Goal: Participate in discussion: Engage in conversation with other users on a specific topic

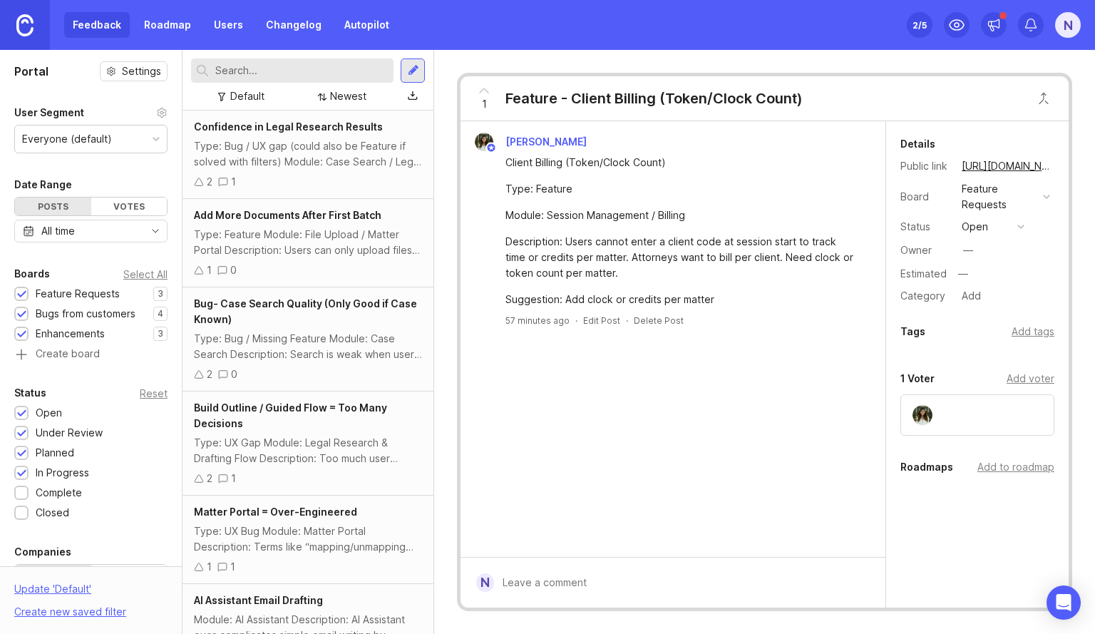
scroll to position [389, 0]
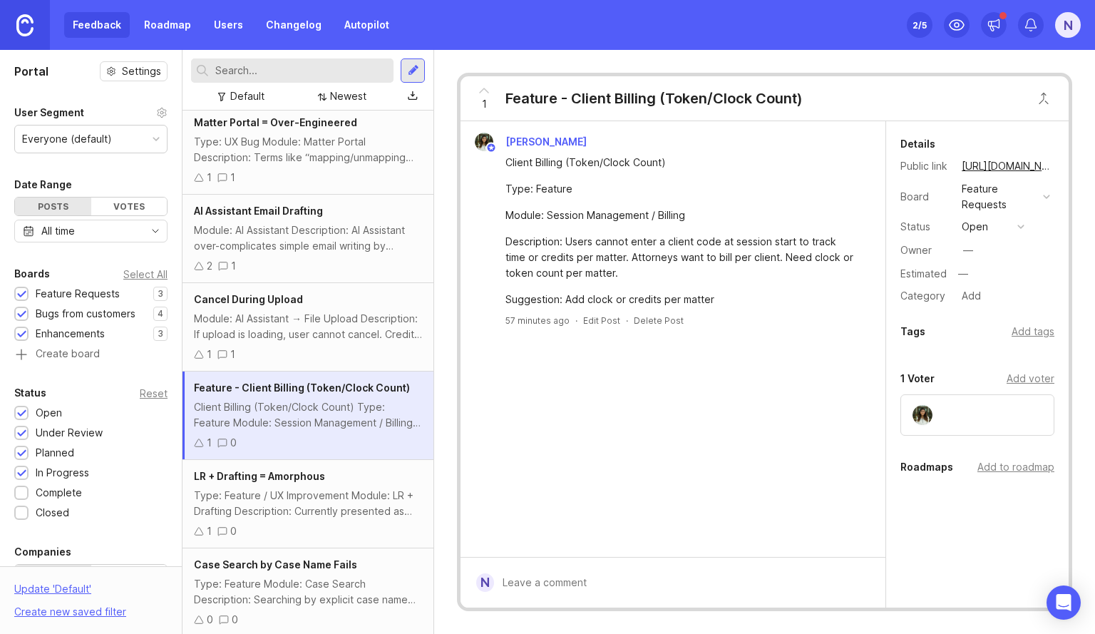
click at [736, 445] on div "[PERSON_NAME] Client Billing (Token/Clock Count) Type: Feature Module: Session …" at bounding box center [672, 338] width 425 height 435
click at [553, 411] on div "[PERSON_NAME] Client Billing (Token/Clock Count) Type: Feature Module: Session …" at bounding box center [672, 338] width 425 height 435
click at [325, 490] on div "Type: Feature / UX Improvement Module: LR + Drafting Description: Currently pre…" at bounding box center [308, 502] width 228 height 31
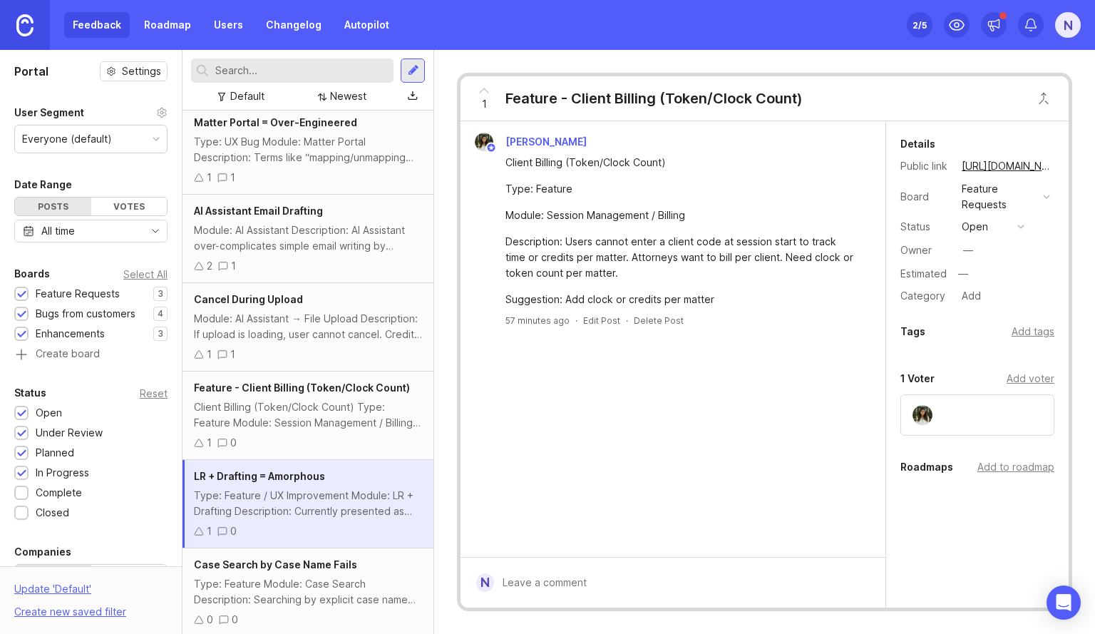
click at [334, 424] on div "Client Billing (Token/Clock Count) Type: Feature Module: Session Management / B…" at bounding box center [308, 414] width 228 height 31
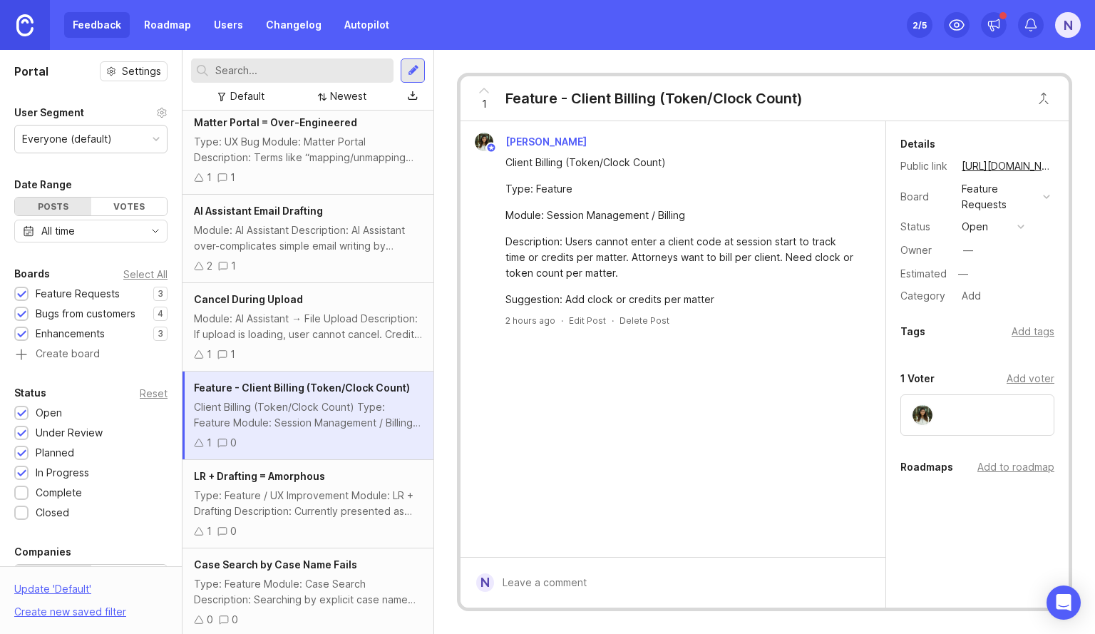
click at [351, 343] on div "Cancel During Upload Module: AI Assistant → File Upload Description: If upload …" at bounding box center [307, 327] width 251 height 88
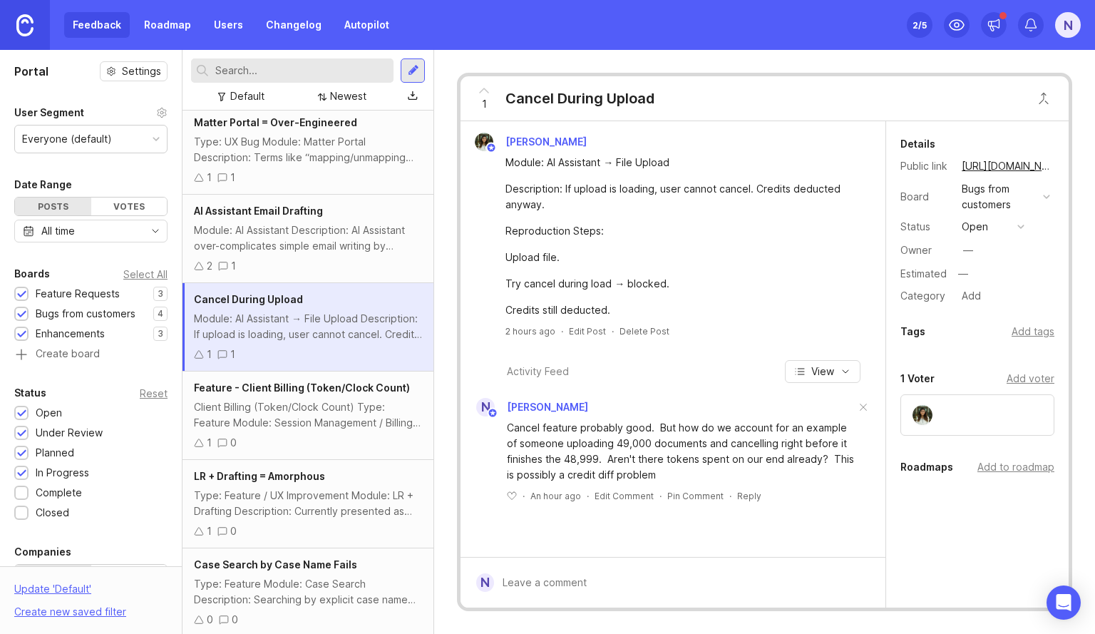
click at [337, 431] on div "Feature - Client Billing (Token/Clock Count) Client Billing (Token/Clock Count)…" at bounding box center [307, 415] width 251 height 88
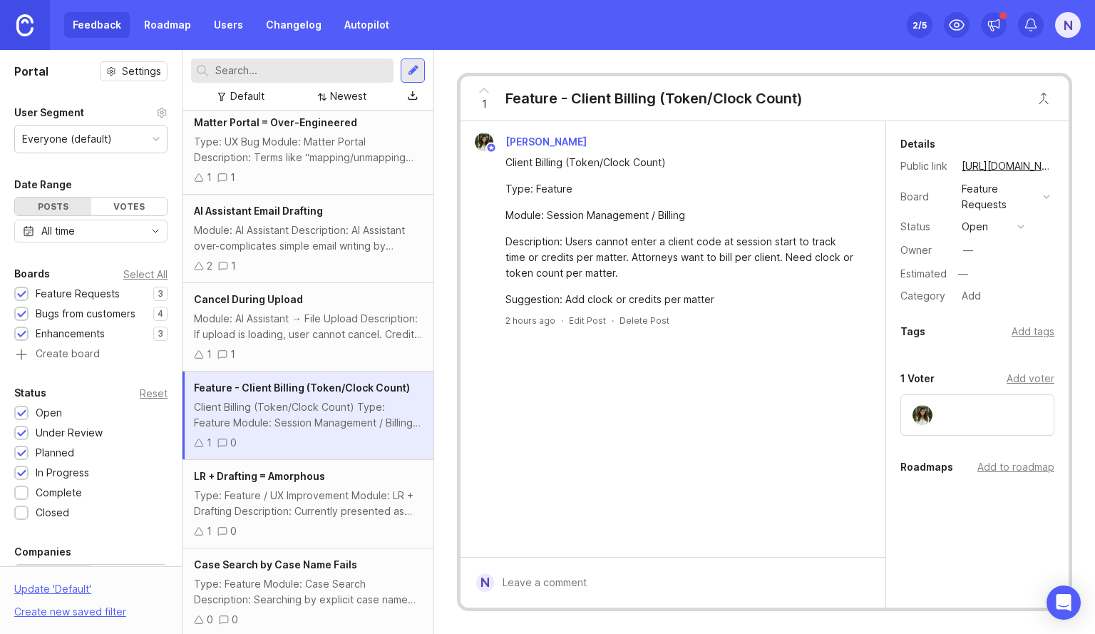
click at [588, 567] on form "N" at bounding box center [672, 582] width 425 height 51
click at [589, 574] on div at bounding box center [683, 582] width 378 height 27
click at [479, 89] on icon at bounding box center [483, 90] width 17 height 17
click at [311, 507] on div "Type: Feature / UX Improvement Module: LR + Drafting Description: Currently pre…" at bounding box center [308, 502] width 228 height 31
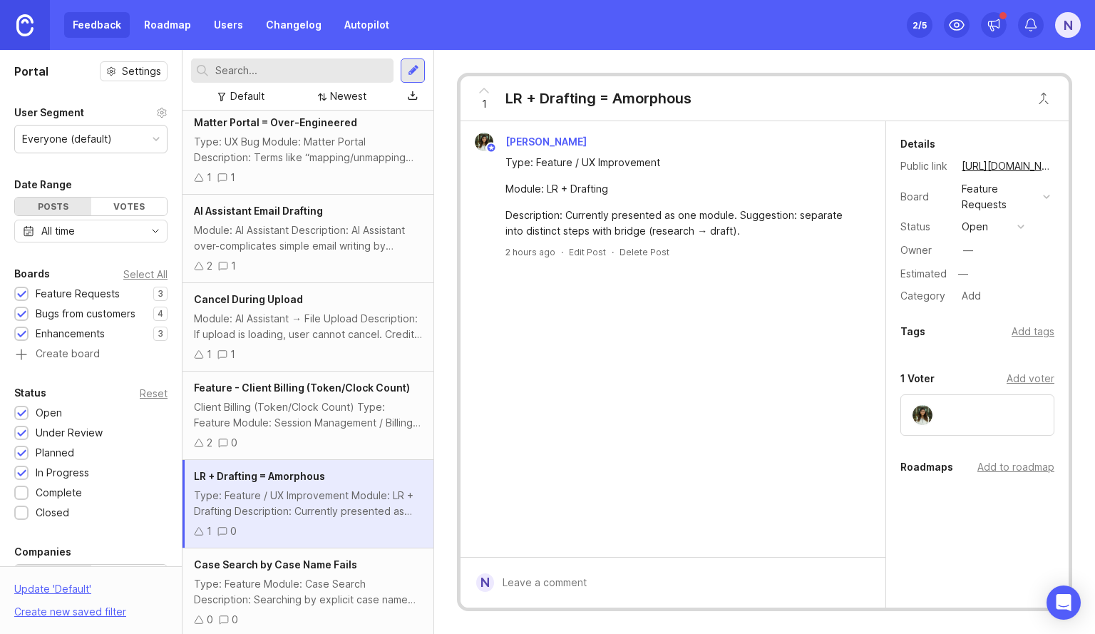
click at [296, 408] on div "Client Billing (Token/Clock Count) Type: Feature Module: Session Management / B…" at bounding box center [308, 414] width 228 height 31
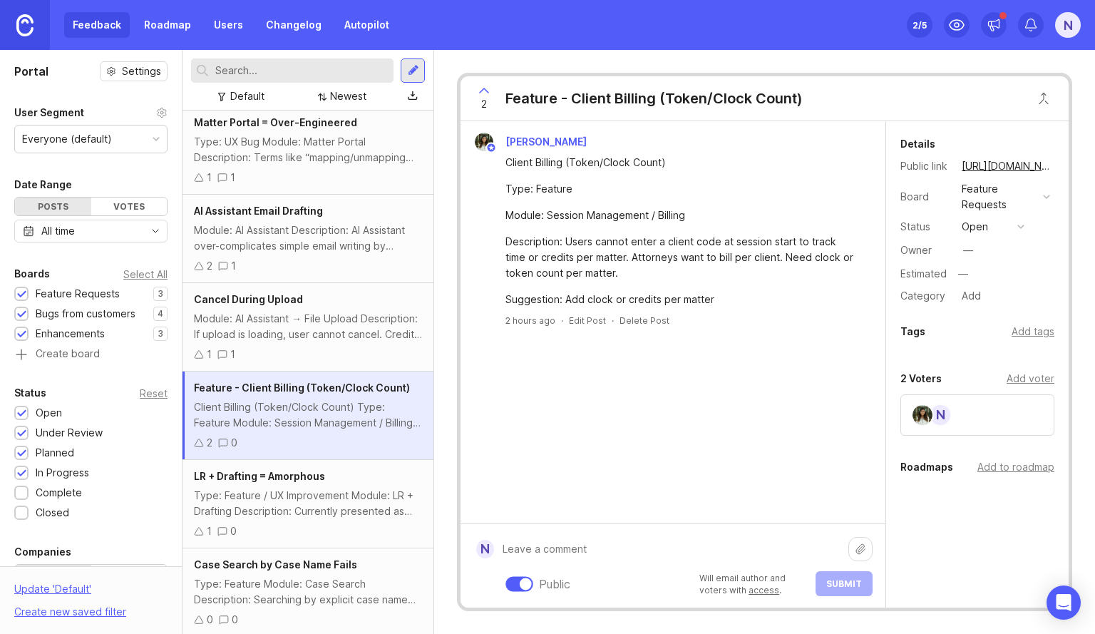
click at [676, 574] on div "Public Will email author and voters with access . Submit" at bounding box center [683, 565] width 378 height 61
type textarea "I'd do clock and credit options"
click at [832, 587] on span "Submit" at bounding box center [844, 583] width 36 height 11
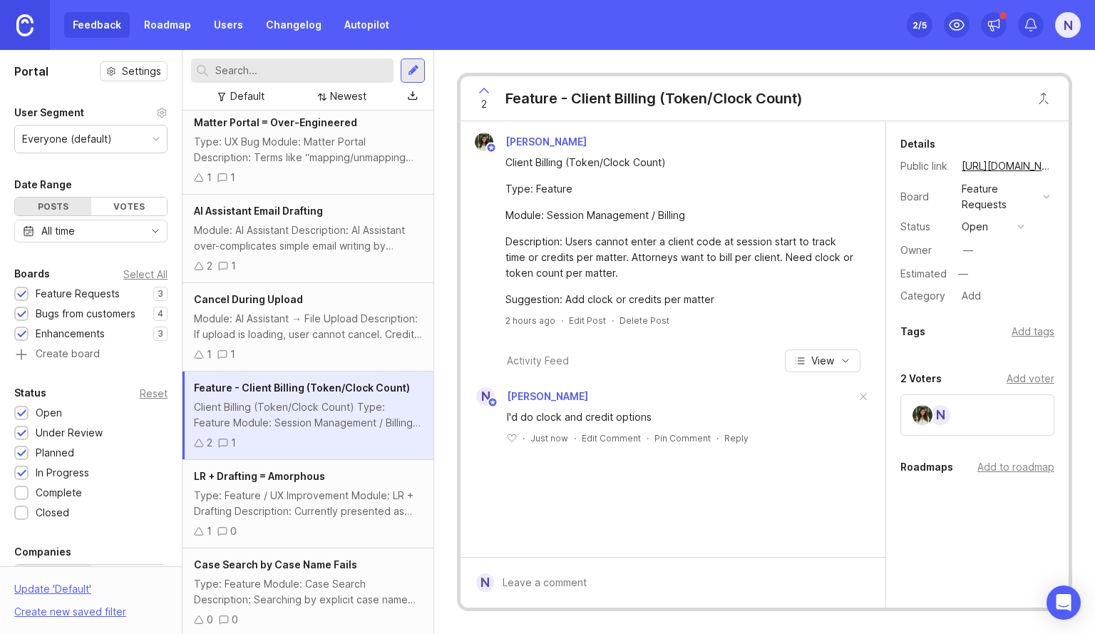
click at [286, 498] on div "Type: Feature / UX Improvement Module: LR + Drafting Description: Currently pre…" at bounding box center [308, 502] width 228 height 31
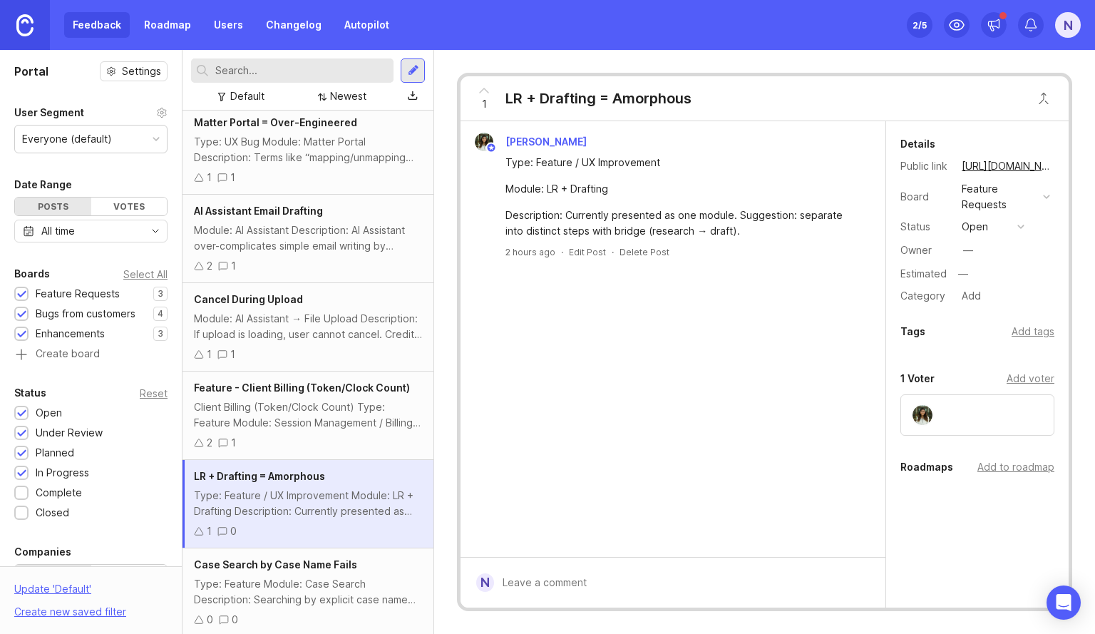
click at [483, 83] on icon at bounding box center [483, 90] width 17 height 17
click at [619, 562] on form "N" at bounding box center [672, 582] width 425 height 51
click at [619, 572] on div "Public Will email author and voters with access . Submit" at bounding box center [683, 565] width 378 height 61
click at [302, 576] on div "Type: Feature Module: Case Search Description: Searching by explicit case name …" at bounding box center [308, 591] width 228 height 31
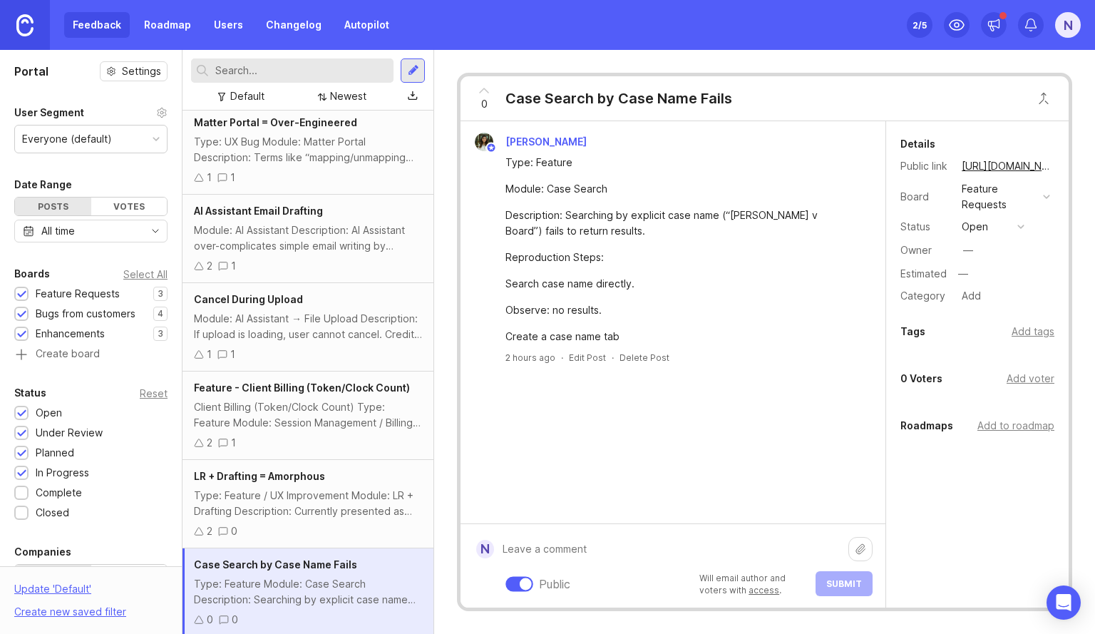
click at [568, 582] on div "Public Will email author and voters with access . Submit" at bounding box center [683, 565] width 378 height 61
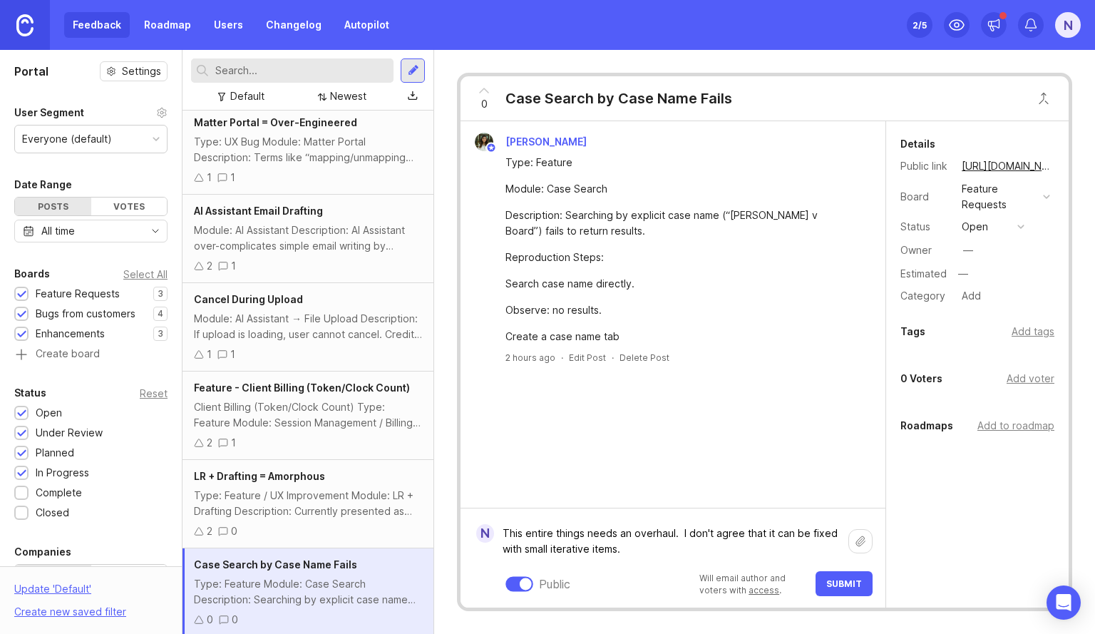
click at [634, 537] on textarea "This entire things needs an overhaul. I don't agree that it can be fixed with s…" at bounding box center [671, 541] width 354 height 43
drag, startPoint x: 630, startPoint y: 552, endPoint x: 584, endPoint y: 548, distance: 46.5
click at [586, 548] on textarea "This entire things needs an overhaul. I don't agree that it can be fixed with s…" at bounding box center [671, 541] width 354 height 43
click at [578, 547] on textarea "This entire things needs an overhaul. I don't agree that it can be fixed with s…" at bounding box center [671, 541] width 354 height 43
drag, startPoint x: 553, startPoint y: 547, endPoint x: 588, endPoint y: 546, distance: 34.9
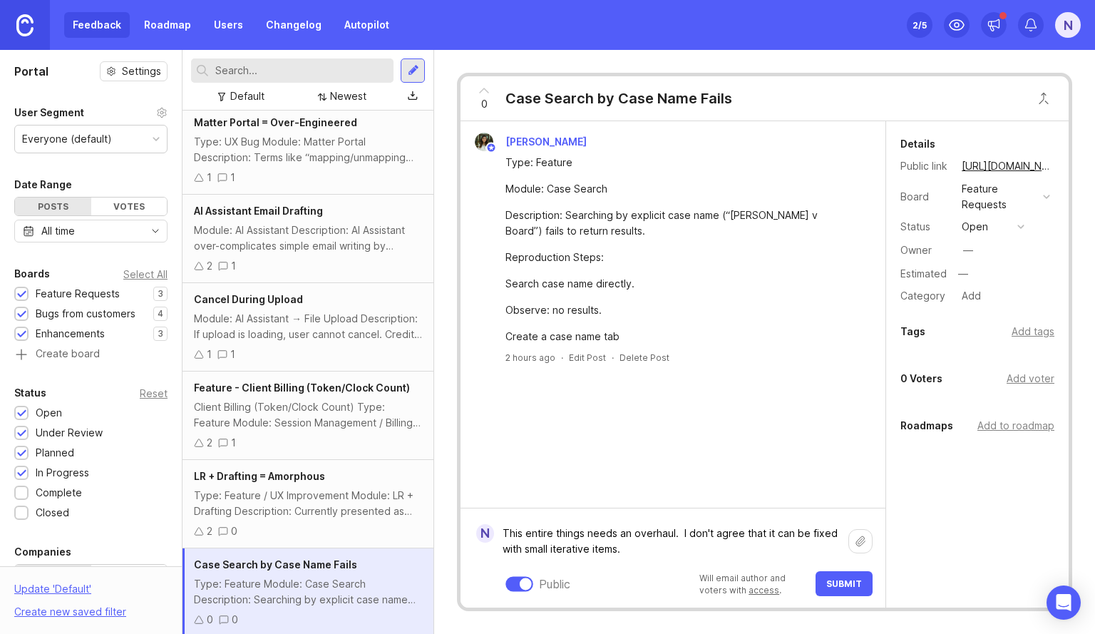
click at [588, 546] on textarea "This entire things needs an overhaul. I don't agree that it can be fixed with s…" at bounding box center [671, 541] width 354 height 43
click at [708, 537] on textarea "This entire things needs an overhaul. I don't agree that it can be fixed with s…" at bounding box center [671, 541] width 354 height 43
click at [506, 533] on textarea "This entire things needs an overhaul. I don't agree that it can be fixed with s…" at bounding box center [671, 541] width 354 height 43
click at [691, 530] on textarea "Agreed with this item. This entire things needs an overhaul. I don't agree that…" at bounding box center [671, 541] width 354 height 43
type textarea "Agreed with this item. This entire thing needs an overhaul. I don't agree that …"
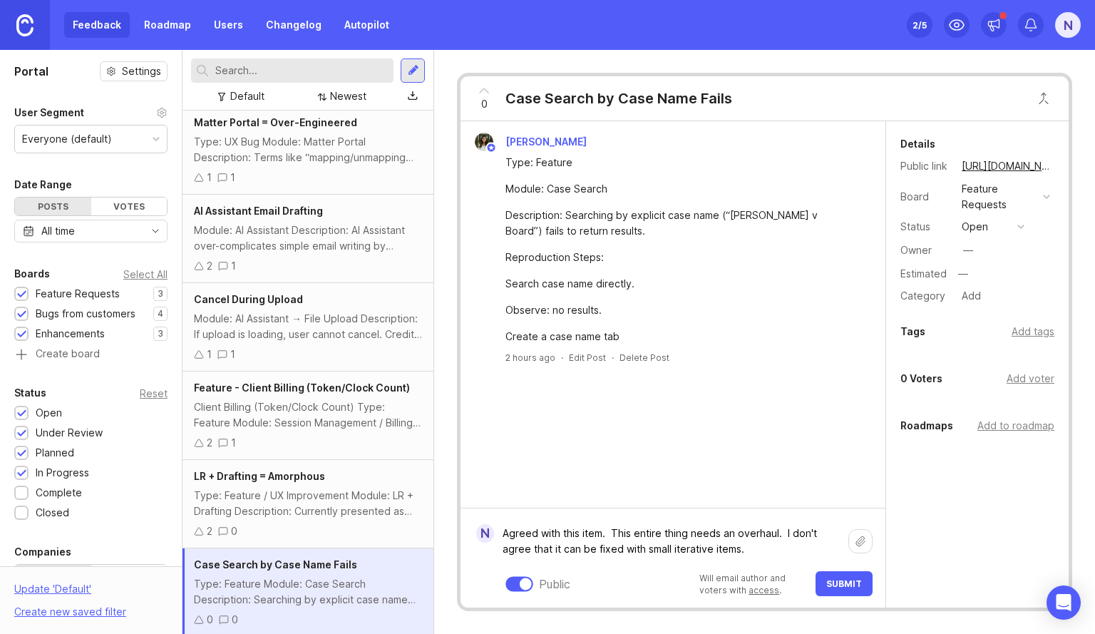
click at [851, 577] on button "Submit" at bounding box center [843, 583] width 57 height 25
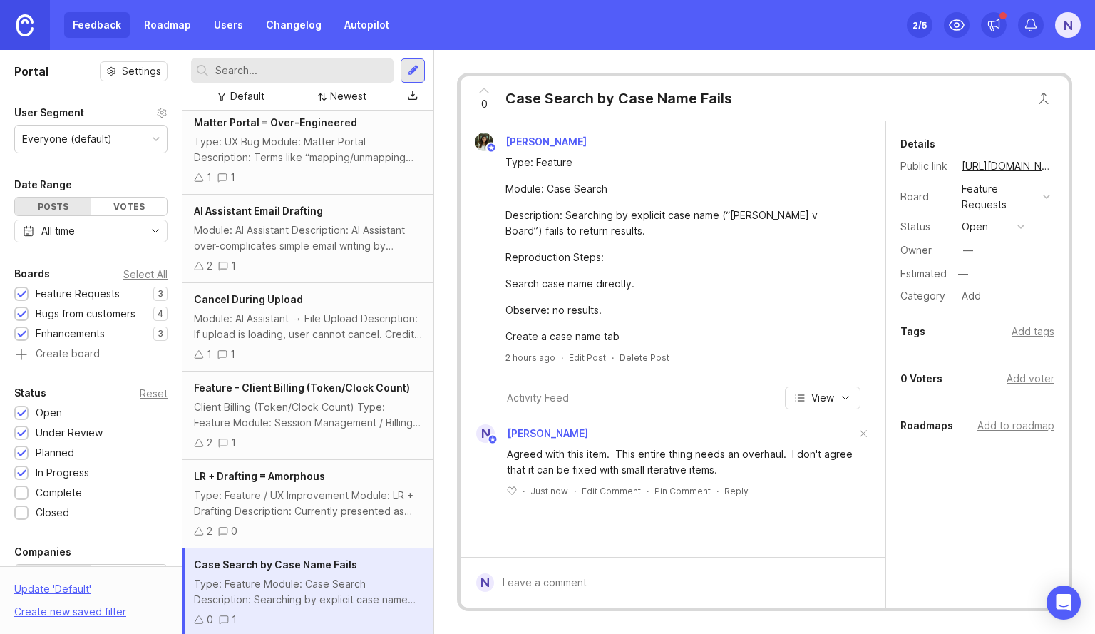
click at [484, 87] on icon at bounding box center [483, 90] width 17 height 17
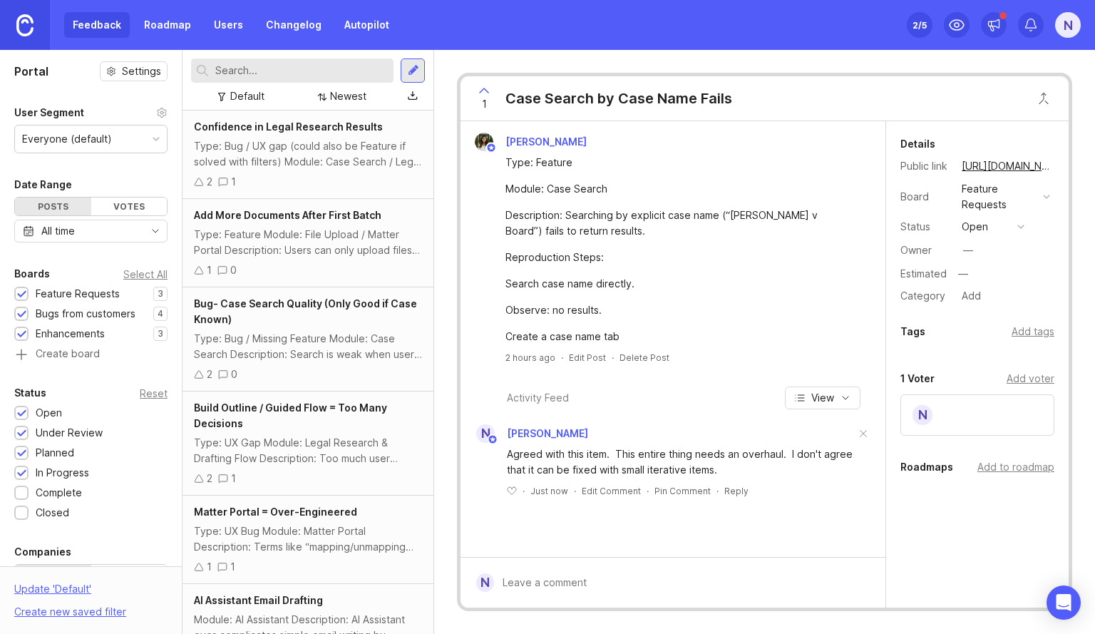
click at [344, 92] on div "Newest" at bounding box center [348, 96] width 36 height 16
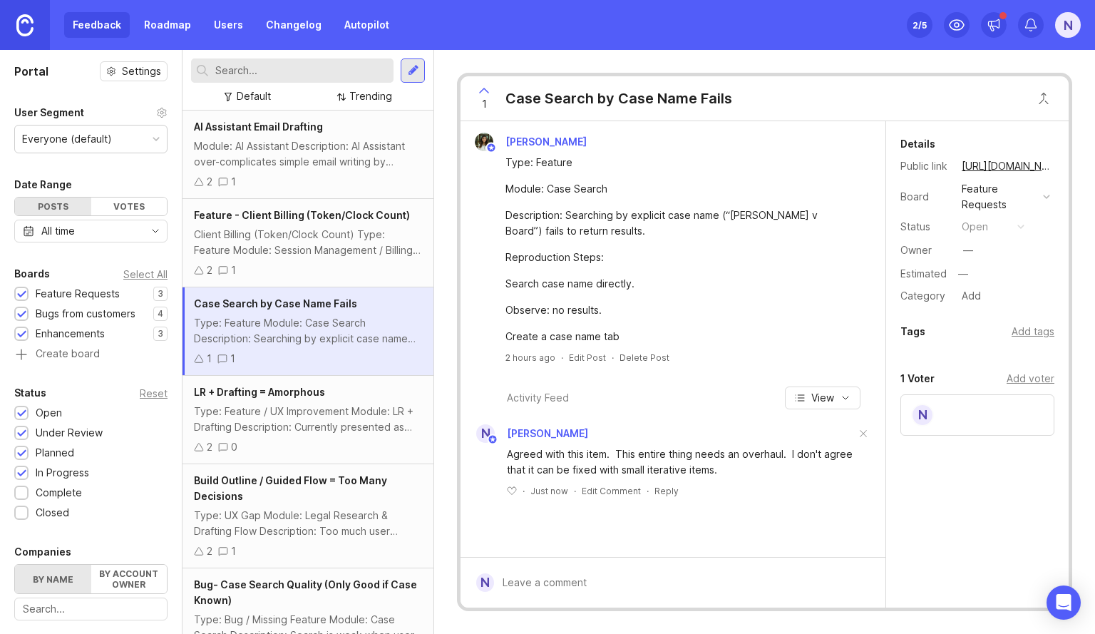
click at [356, 336] on div "Type: Feature Module: Case Search Description: Searching by explicit case name …" at bounding box center [308, 330] width 228 height 31
click at [263, 130] on span "AI Assistant Email Drafting" at bounding box center [258, 126] width 129 height 12
